Goal: Information Seeking & Learning: Learn about a topic

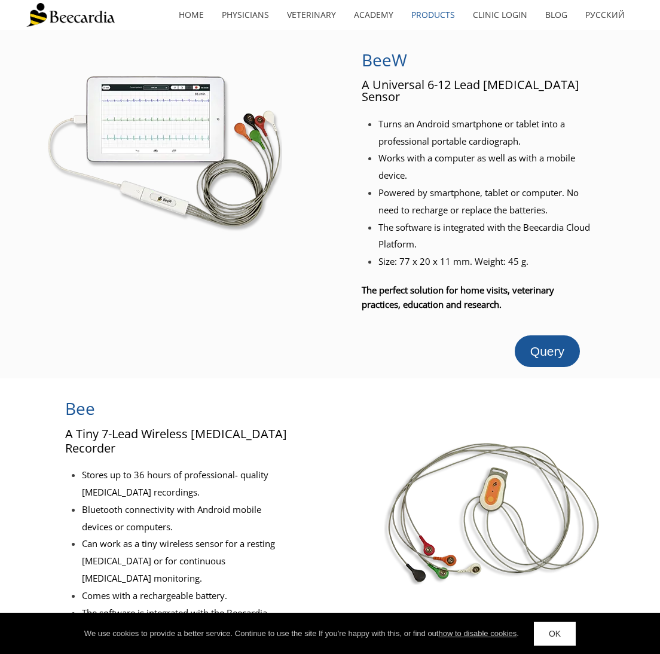
click at [557, 630] on link "OK" at bounding box center [555, 634] width 42 height 24
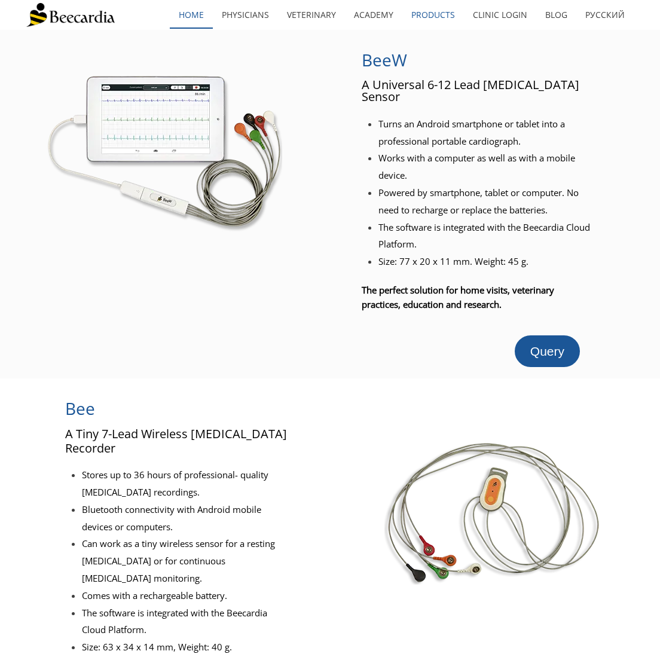
click at [191, 14] on link "home" at bounding box center [191, 15] width 43 height 28
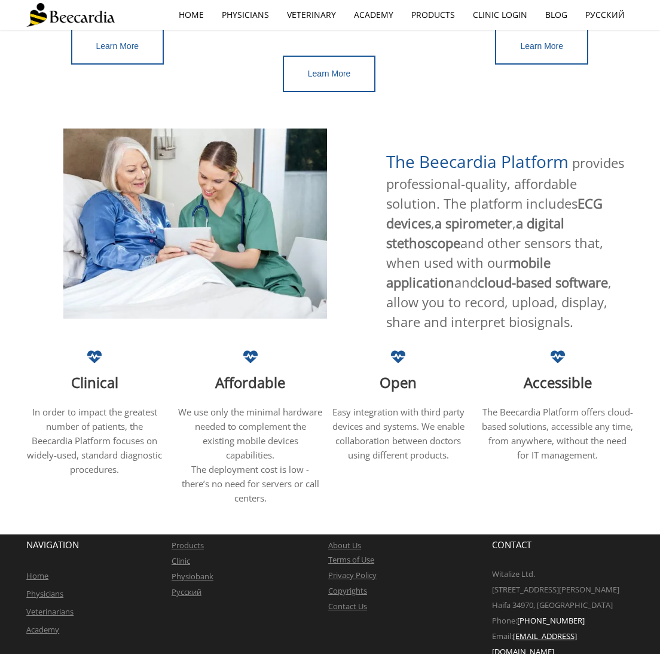
scroll to position [498, 0]
click at [389, 373] on span "Open" at bounding box center [398, 383] width 37 height 20
click at [268, 373] on span "Affordable" at bounding box center [250, 383] width 70 height 20
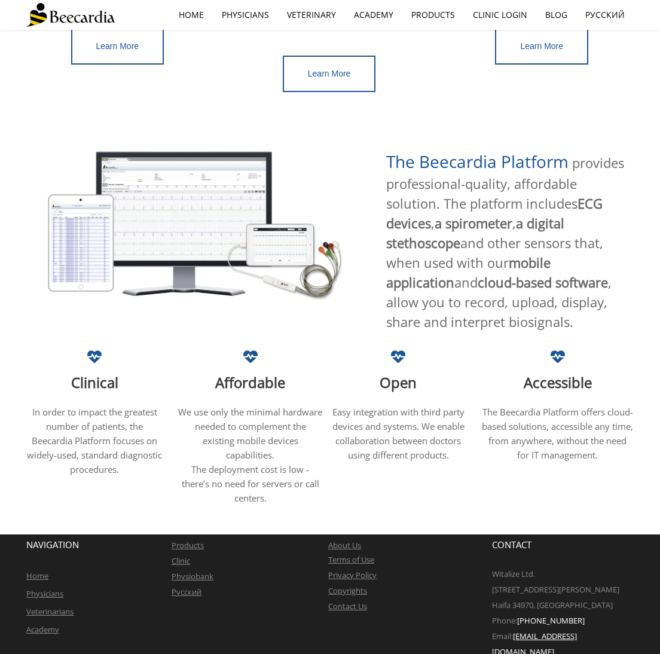
click at [450, 162] on span "provides professional-quality, affordable solution. The platform includes ECG d…" at bounding box center [505, 242] width 238 height 177
click at [478, 273] on span "cloud-based software" at bounding box center [543, 282] width 130 height 18
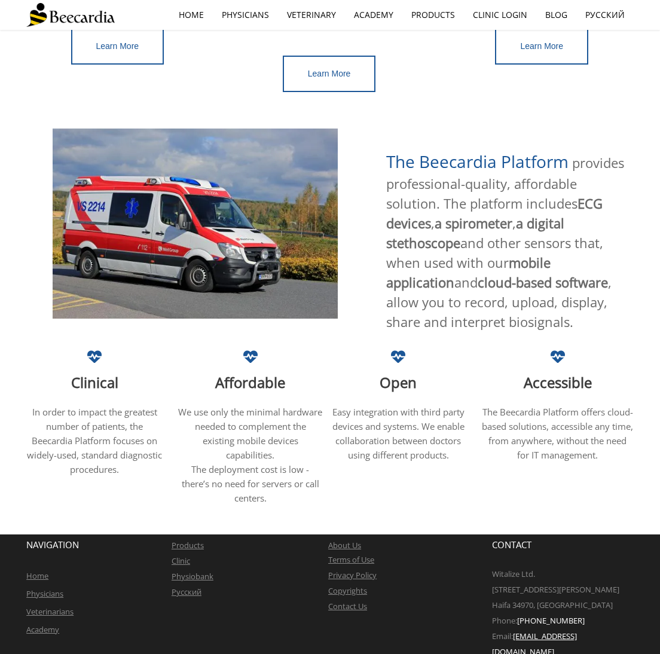
click at [551, 254] on span "mobile application" at bounding box center [468, 273] width 164 height 38
click at [524, 254] on span "mobile application" at bounding box center [468, 273] width 164 height 38
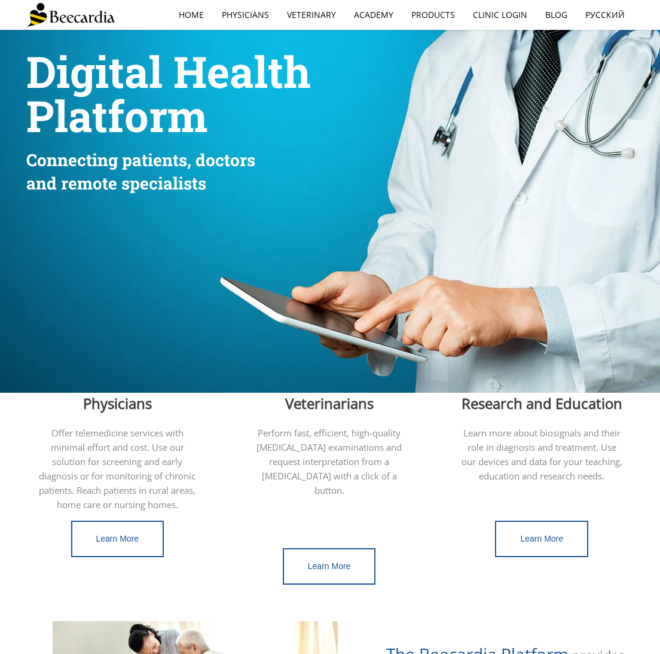
scroll to position [0, 0]
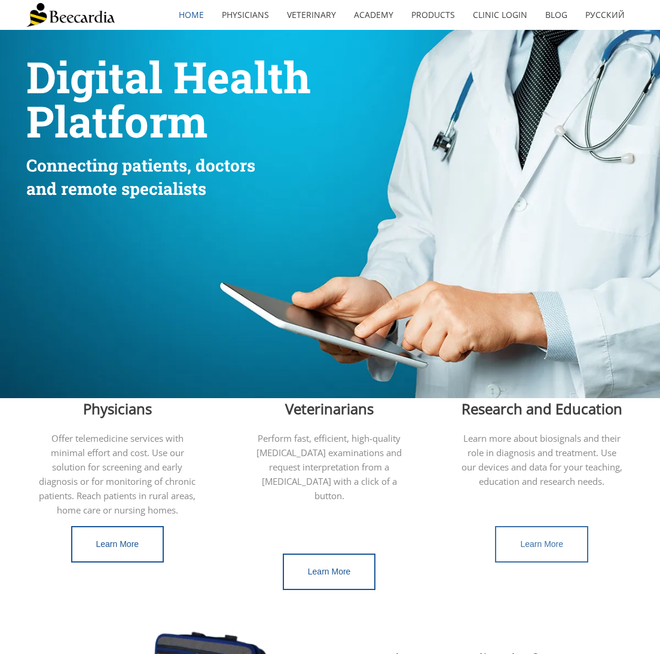
click at [537, 544] on span "Learn More" at bounding box center [541, 544] width 43 height 10
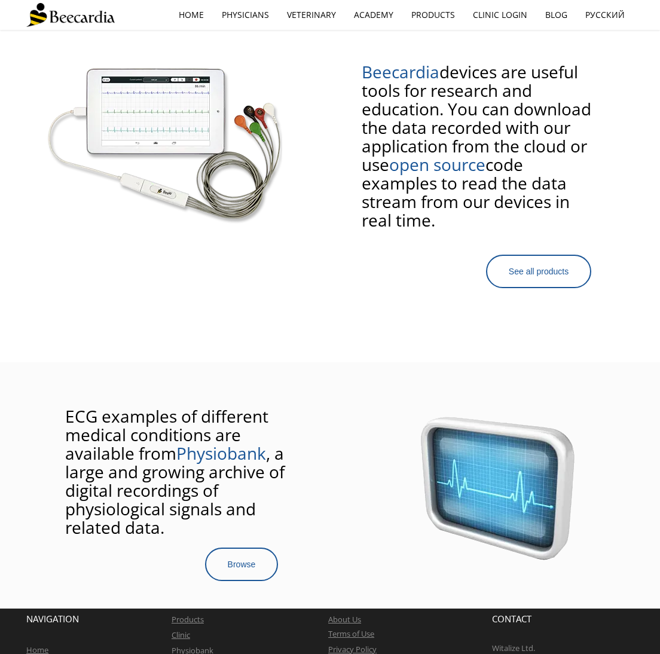
scroll to position [364, 0]
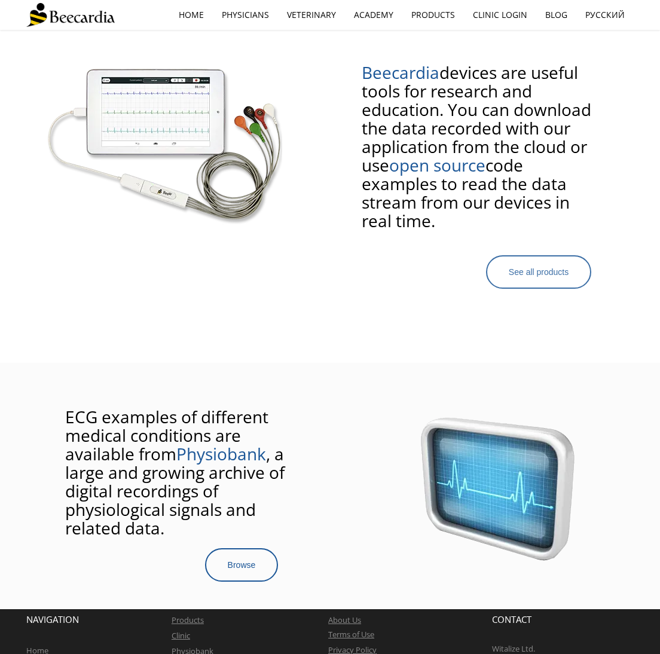
click at [552, 277] on span "See all products" at bounding box center [539, 272] width 60 height 10
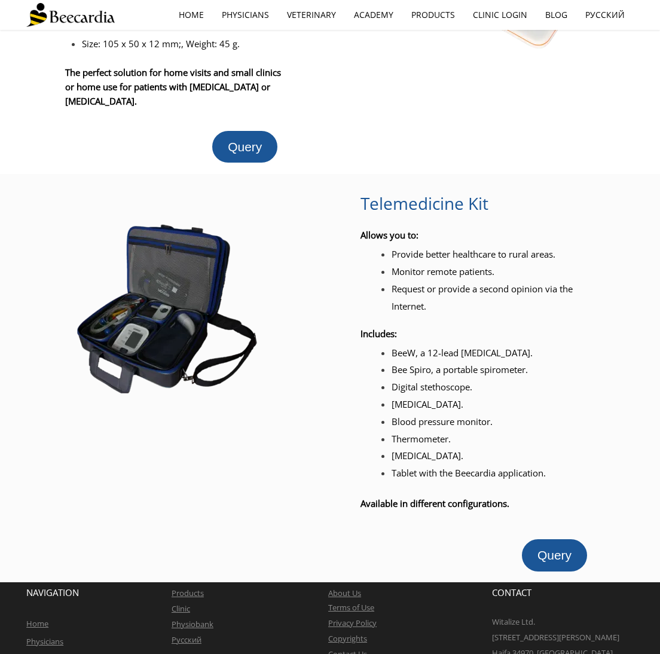
scroll to position [1326, 0]
